Goal: Task Accomplishment & Management: Use online tool/utility

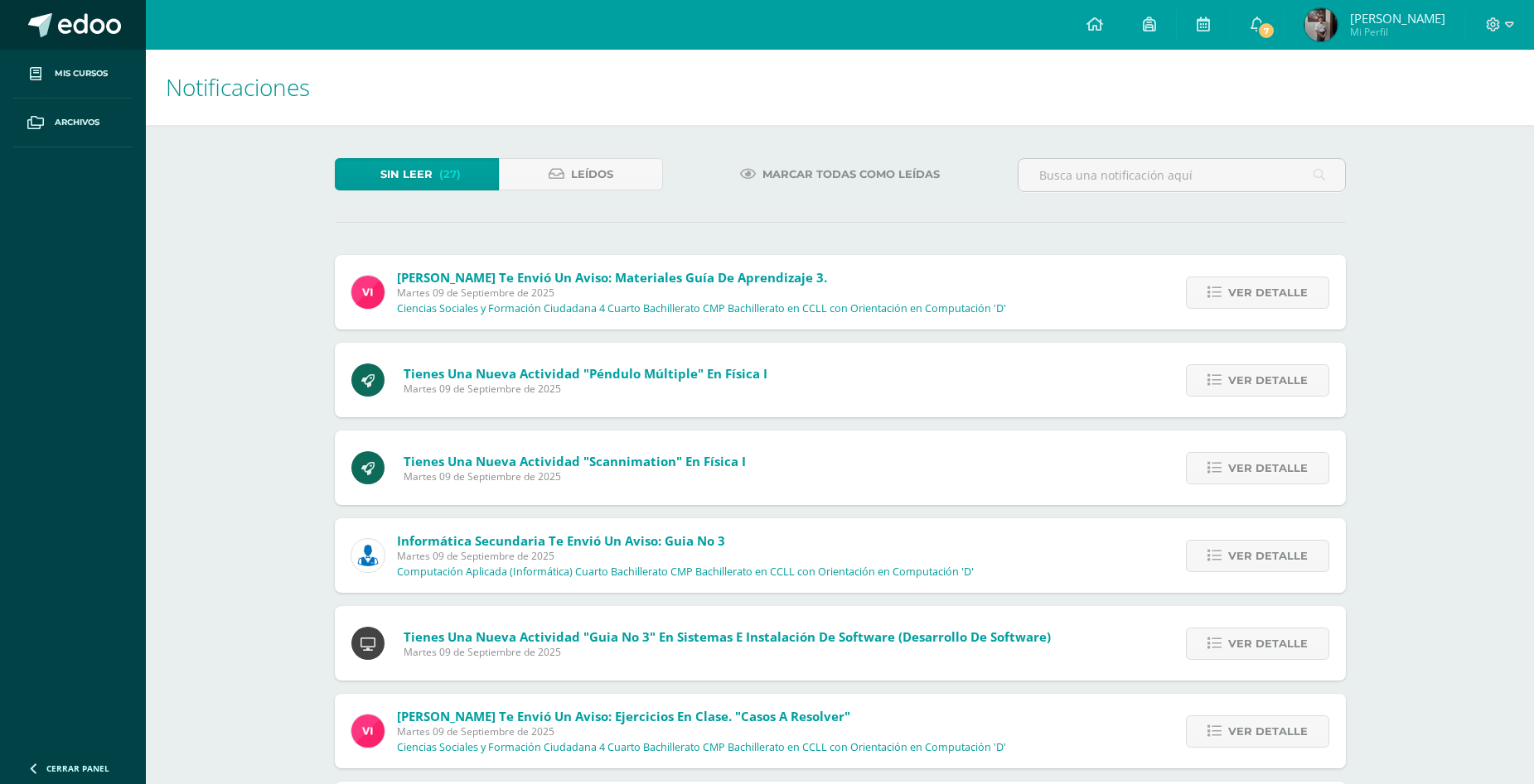
click at [76, 15] on span at bounding box center [90, 25] width 63 height 25
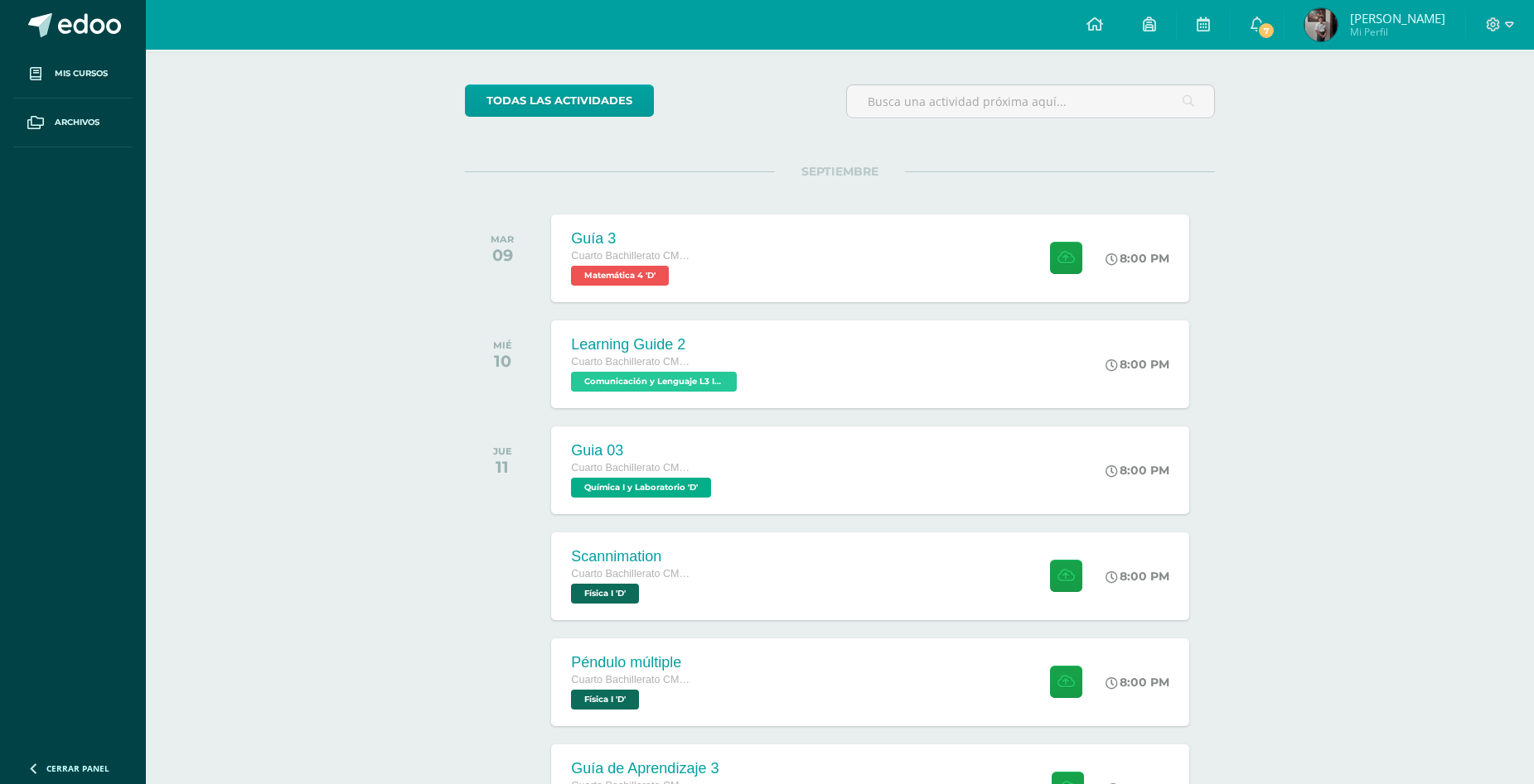
scroll to position [265, 0]
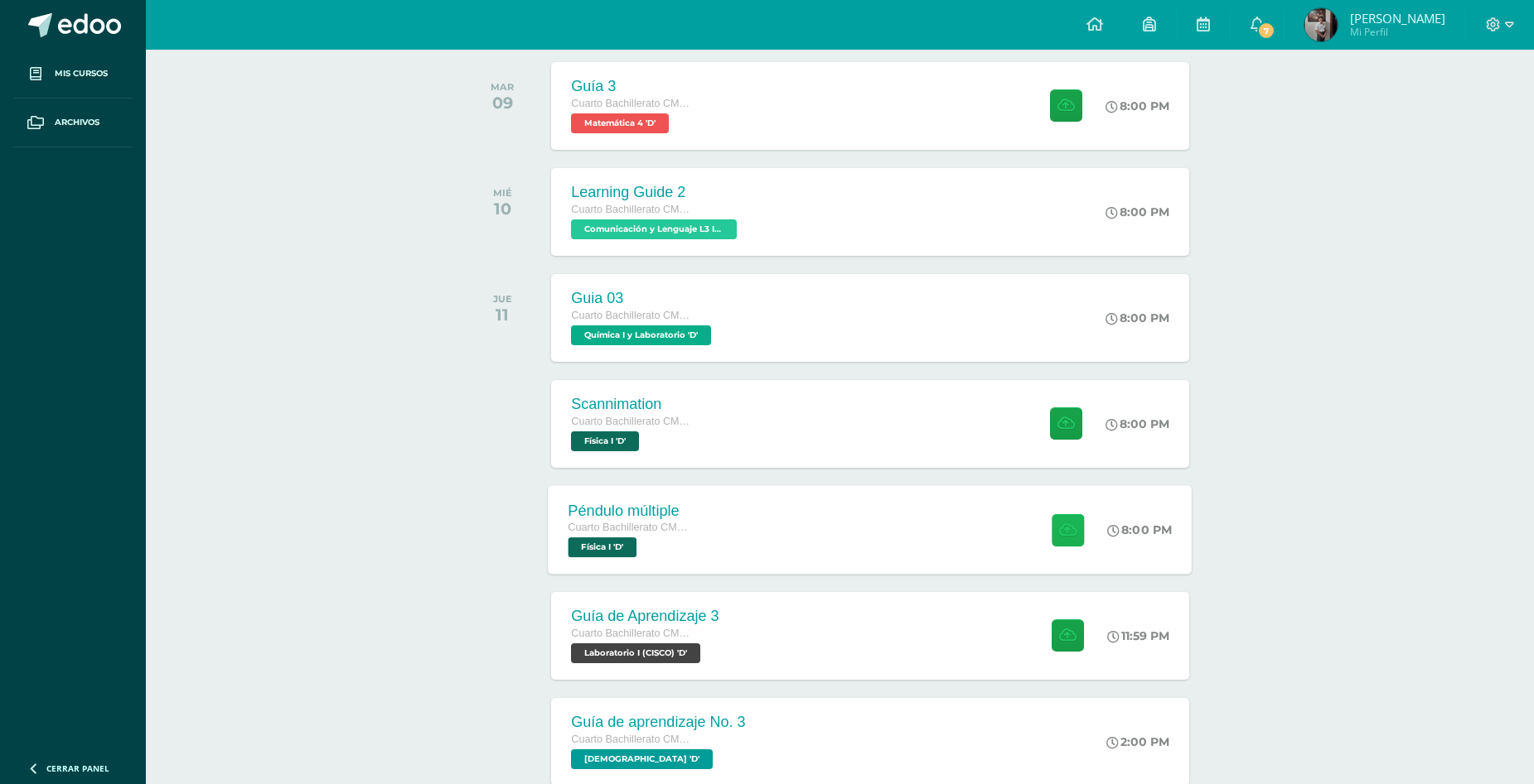
click at [1062, 530] on icon at bounding box center [1067, 530] width 18 height 14
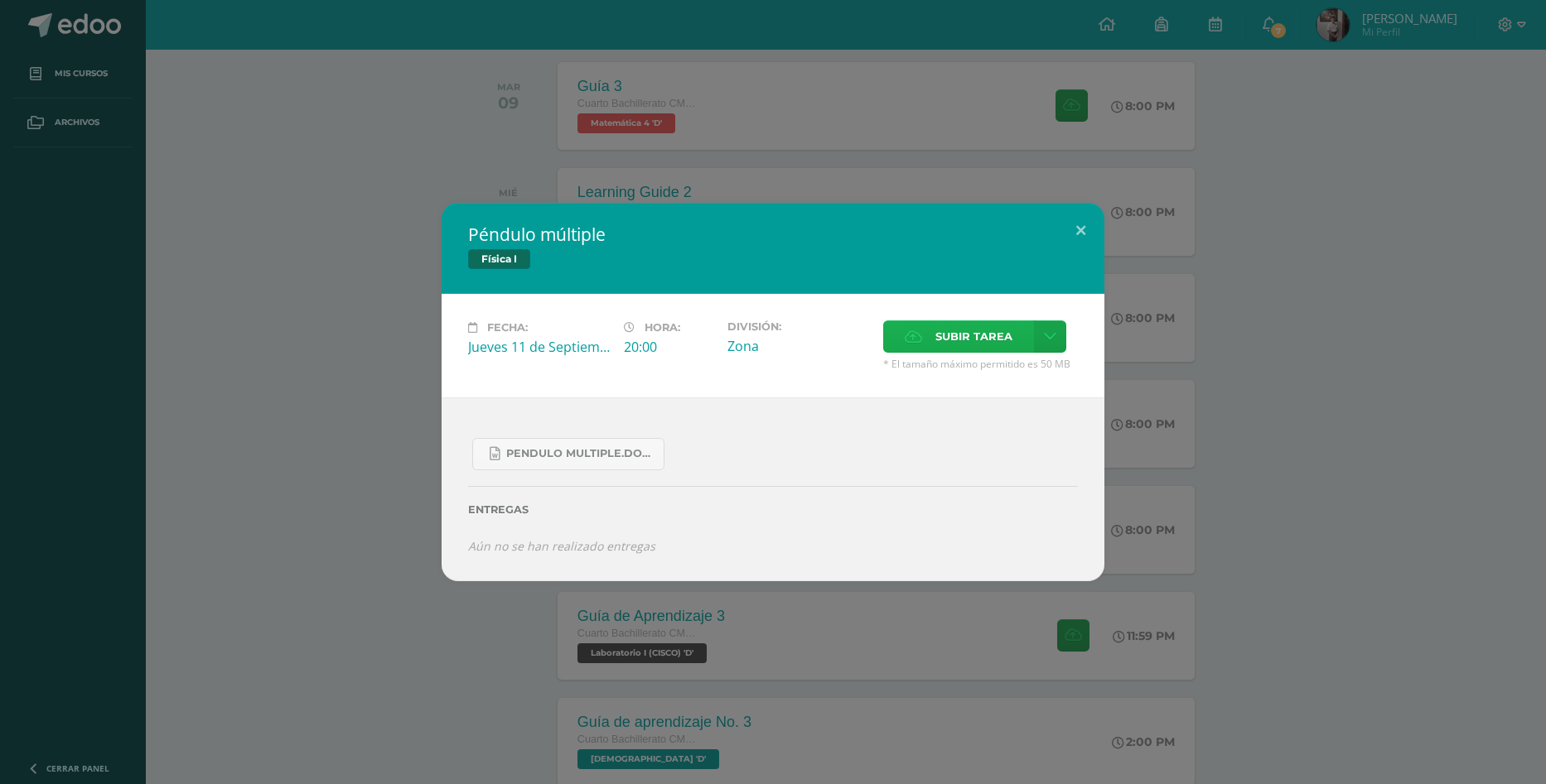
click at [899, 335] on label "Subir tarea" at bounding box center [958, 336] width 151 height 33
click at [0, 0] on input "Subir tarea" at bounding box center [0, 0] width 0 height 0
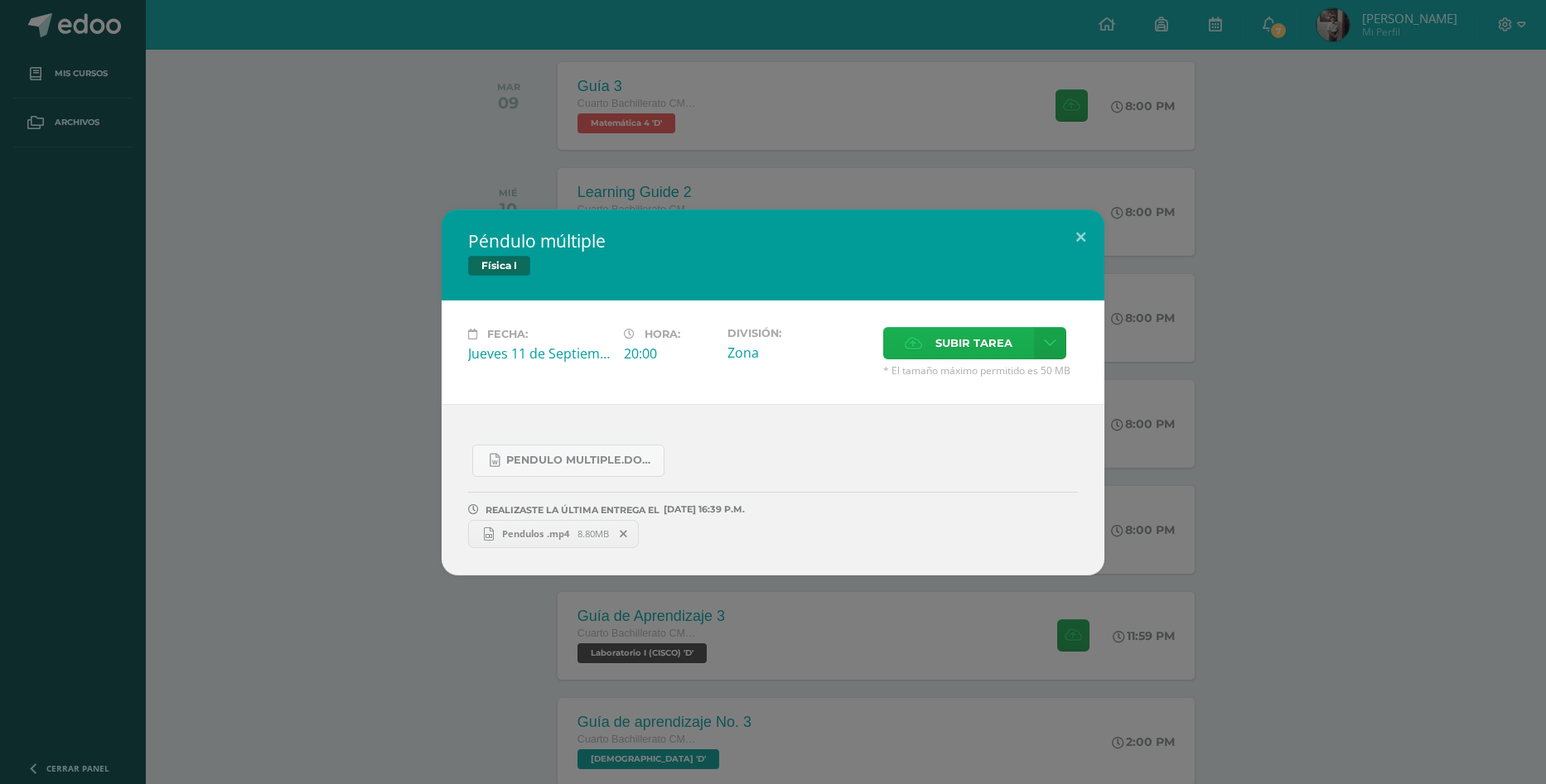
click at [951, 336] on span "Subir tarea" at bounding box center [974, 343] width 77 height 31
click at [0, 0] on input "Subir tarea" at bounding box center [0, 0] width 0 height 0
click at [983, 333] on span "Subir tarea" at bounding box center [974, 343] width 77 height 31
click at [0, 0] on input "Subir tarea" at bounding box center [0, 0] width 0 height 0
click at [218, 463] on div "Péndulo múltiple Física I Fecha: [DATE] Hora: 20:00 División: Zona" at bounding box center [773, 392] width 1533 height 366
